Goal: Information Seeking & Learning: Learn about a topic

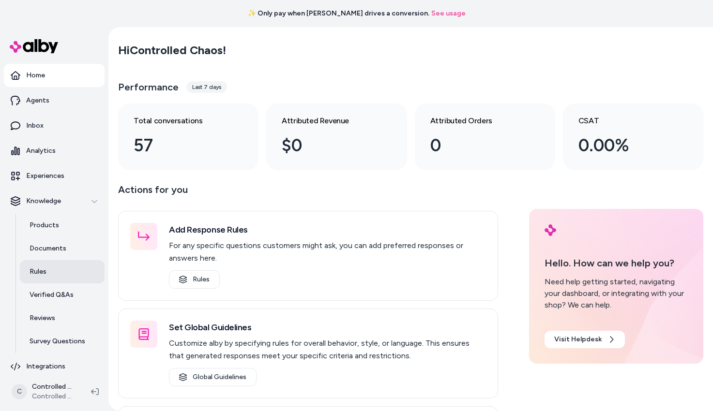
scroll to position [8, 0]
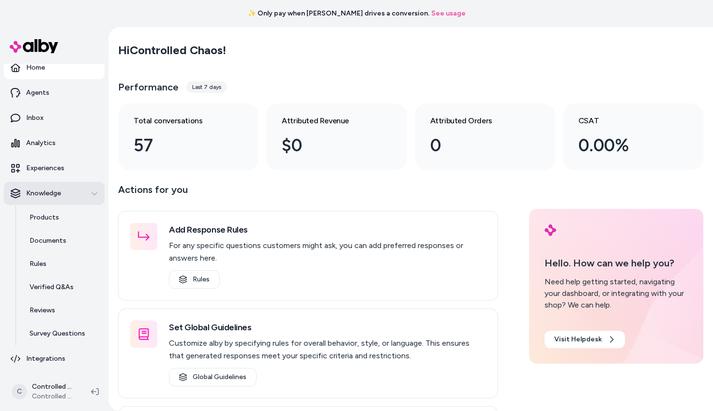
click at [81, 190] on div "Knowledge" at bounding box center [54, 194] width 87 height 10
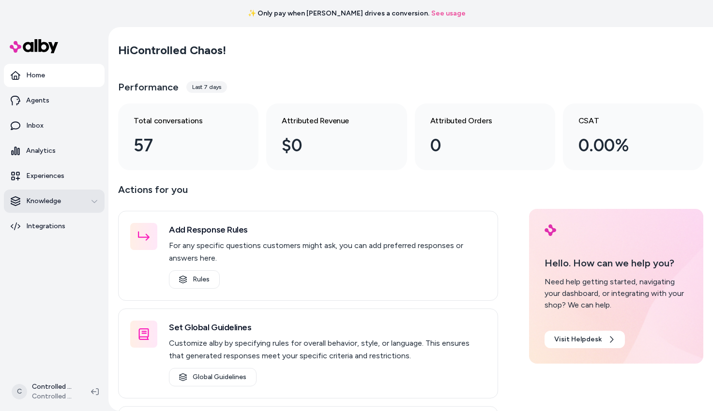
click at [64, 204] on div "Knowledge" at bounding box center [54, 201] width 87 height 10
click at [42, 390] on html "✨ Only pay when [PERSON_NAME] drives a conversion. See usage Home Agents Inbox …" at bounding box center [356, 205] width 713 height 411
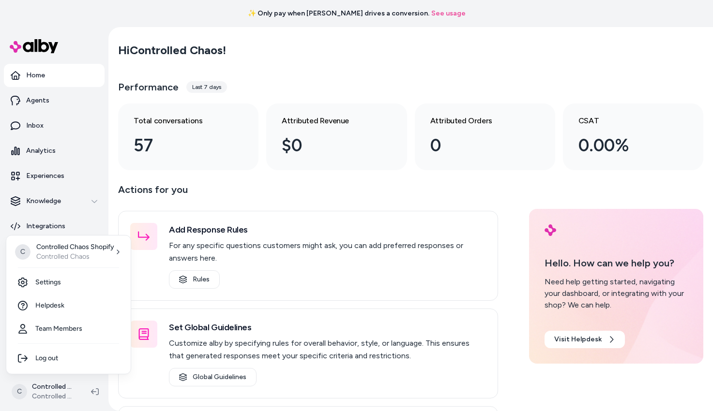
click at [177, 183] on html "✨ Only pay when [PERSON_NAME] drives a conversion. See usage Home Agents Inbox …" at bounding box center [356, 205] width 713 height 411
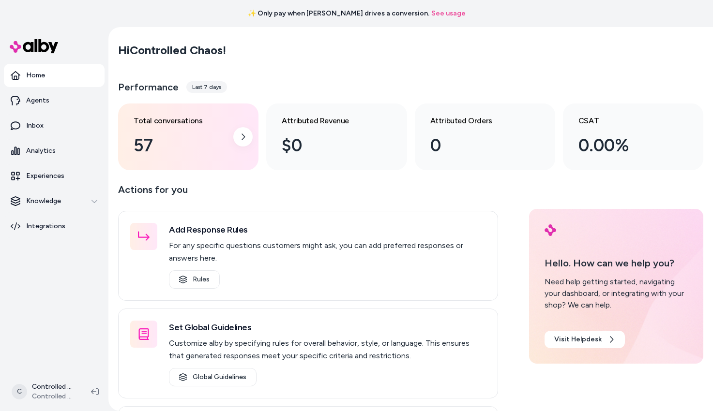
click at [181, 127] on div "Total conversations 57" at bounding box center [181, 137] width 94 height 44
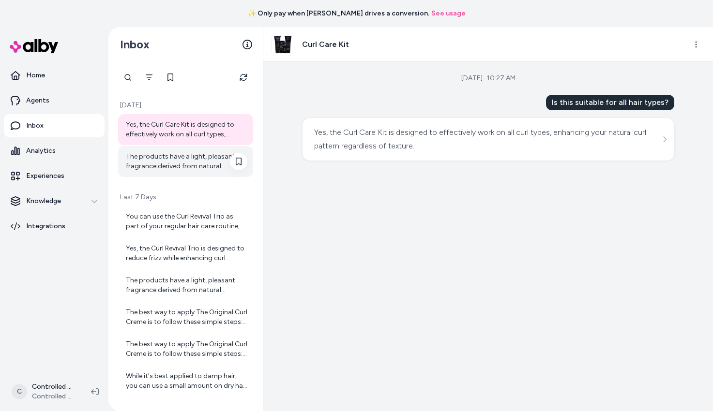
click at [171, 165] on div "The products have a light, pleasant fragrance derived from natural ingredients,…" at bounding box center [186, 161] width 121 height 19
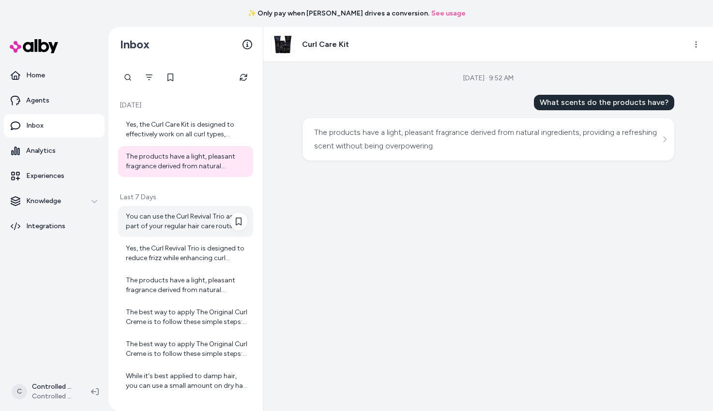
click at [171, 216] on div "You can use the Curl Revival Trio as part of your regular hair care routine, ty…" at bounding box center [186, 221] width 121 height 19
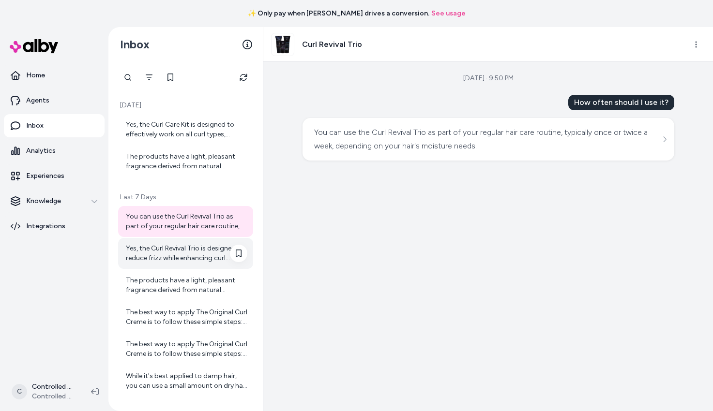
click at [178, 247] on div "Yes, the Curl Revival Trio is designed to reduce frizz while enhancing curl def…" at bounding box center [186, 253] width 121 height 19
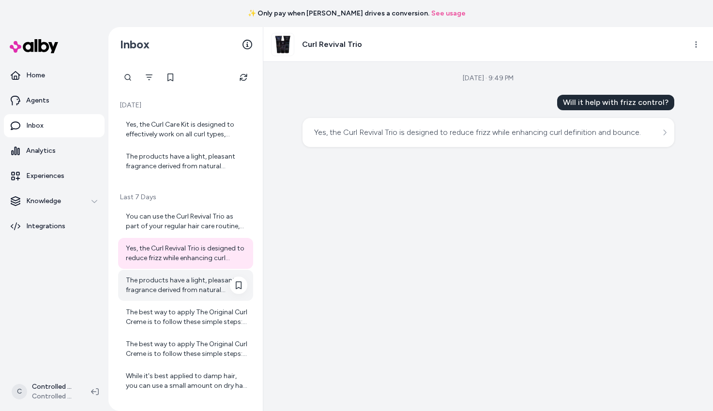
click at [182, 280] on div "The products have a light, pleasant fragrance derived from natural ingredients,…" at bounding box center [186, 285] width 121 height 19
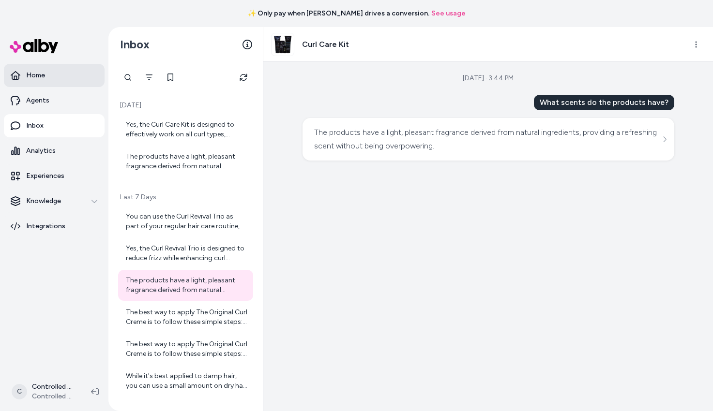
click at [60, 72] on link "Home" at bounding box center [54, 75] width 101 height 23
